Goal: Task Accomplishment & Management: Use online tool/utility

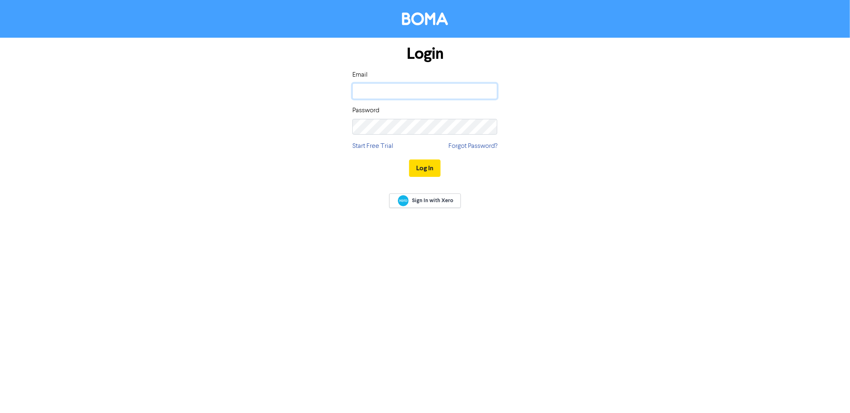
type input "[EMAIL_ADDRESS][DOMAIN_NAME]"
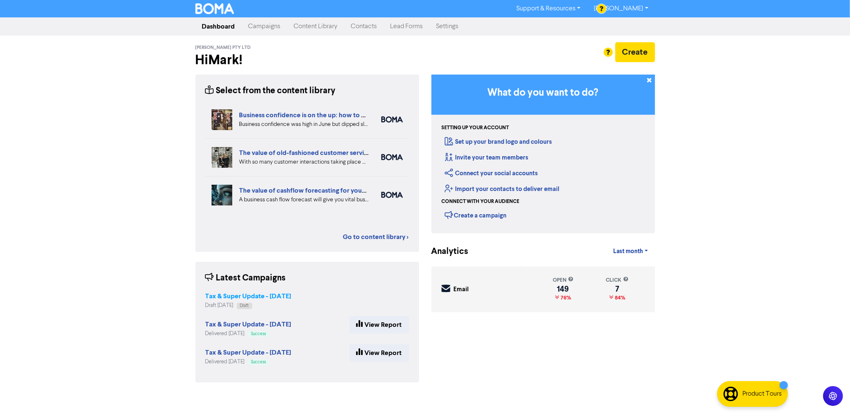
click at [242, 295] on strong "Tax & Super Update - [DATE]" at bounding box center [248, 296] width 86 height 8
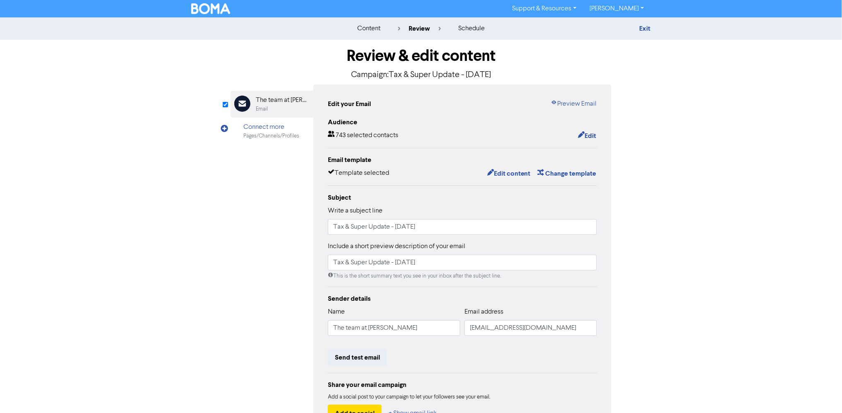
scroll to position [52, 0]
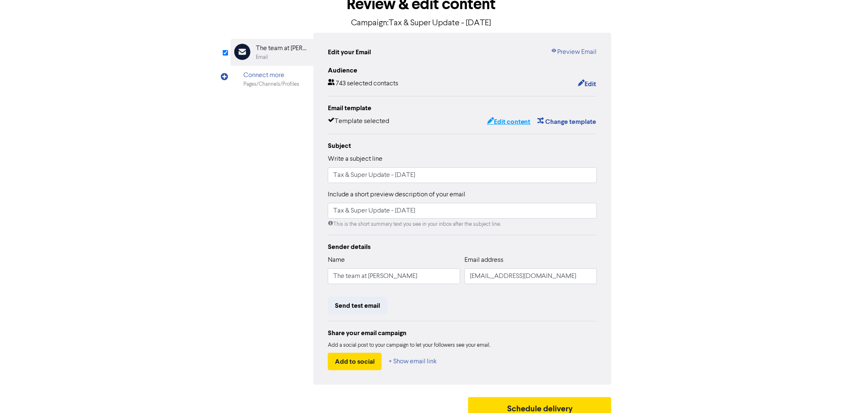
click at [513, 120] on button "Edit content" at bounding box center [509, 121] width 44 height 11
